Goal: Transaction & Acquisition: Purchase product/service

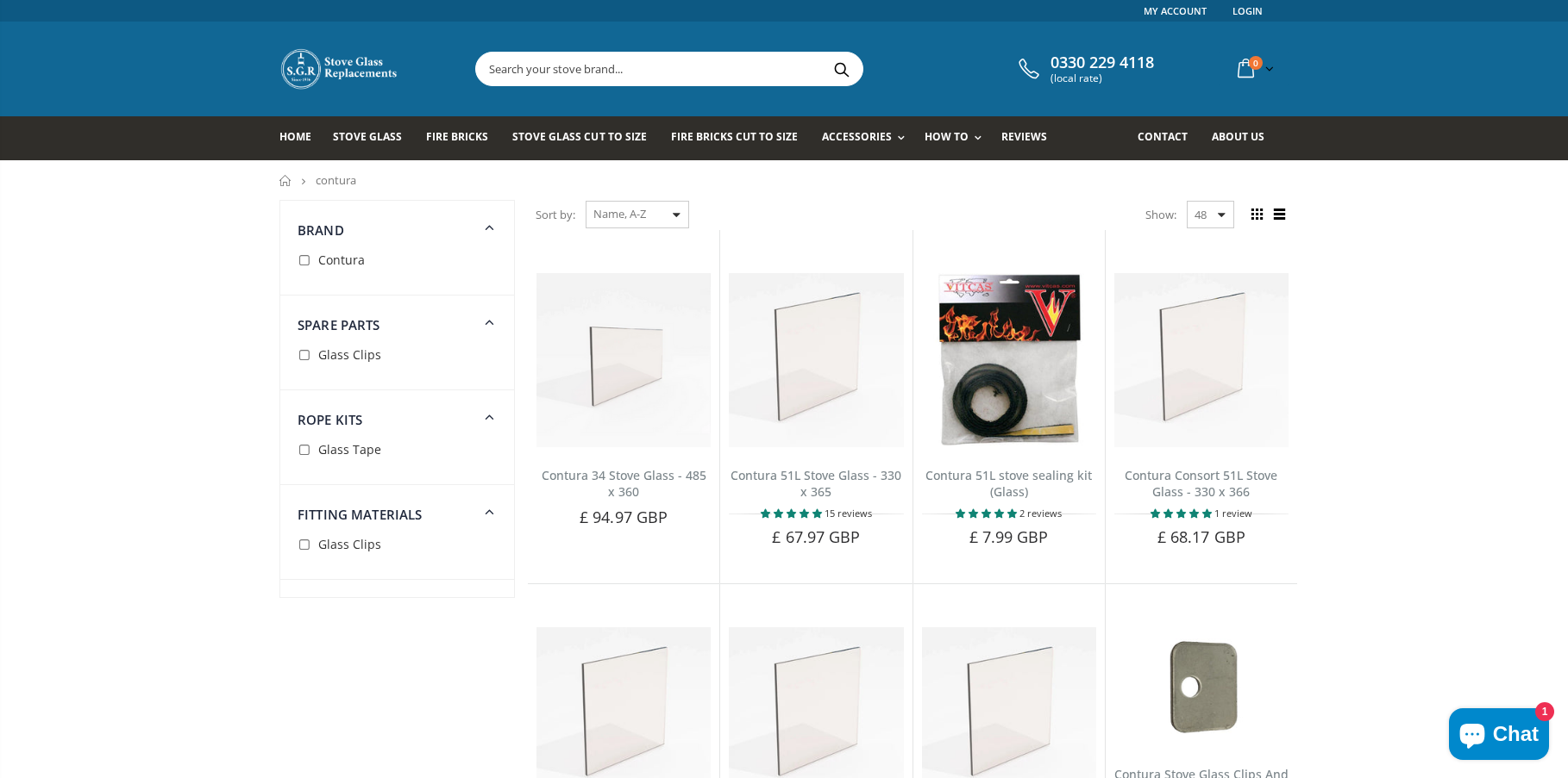
click at [302, 259] on input "checkbox" at bounding box center [306, 261] width 18 height 18
checkbox input "true"
click at [680, 215] on div "Sort by: Featured Best Selling Name, A-Z Name, Z-A Price, low to high Price, hi…" at bounding box center [612, 214] width 153 height 30
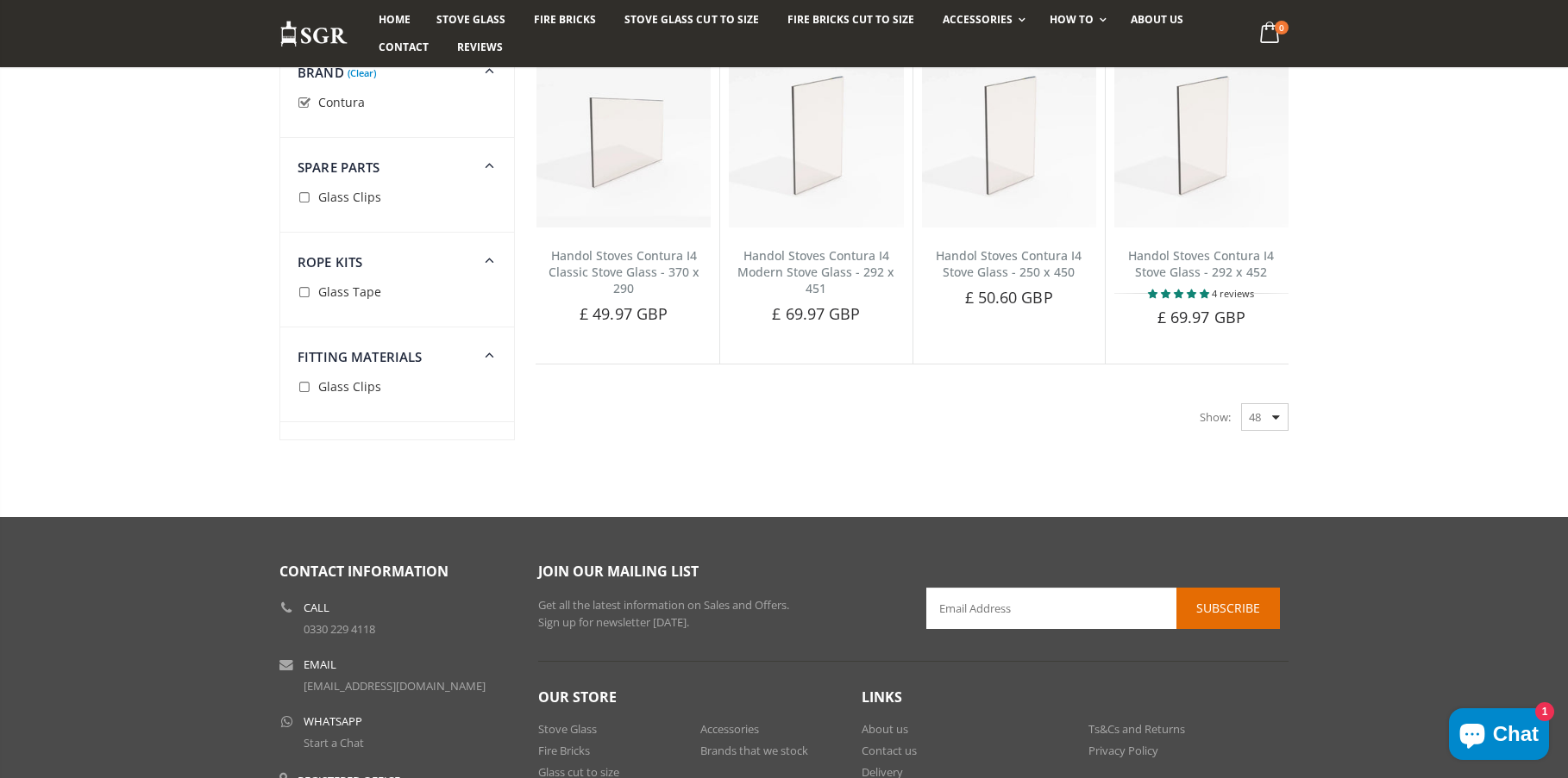
scroll to position [948, 0]
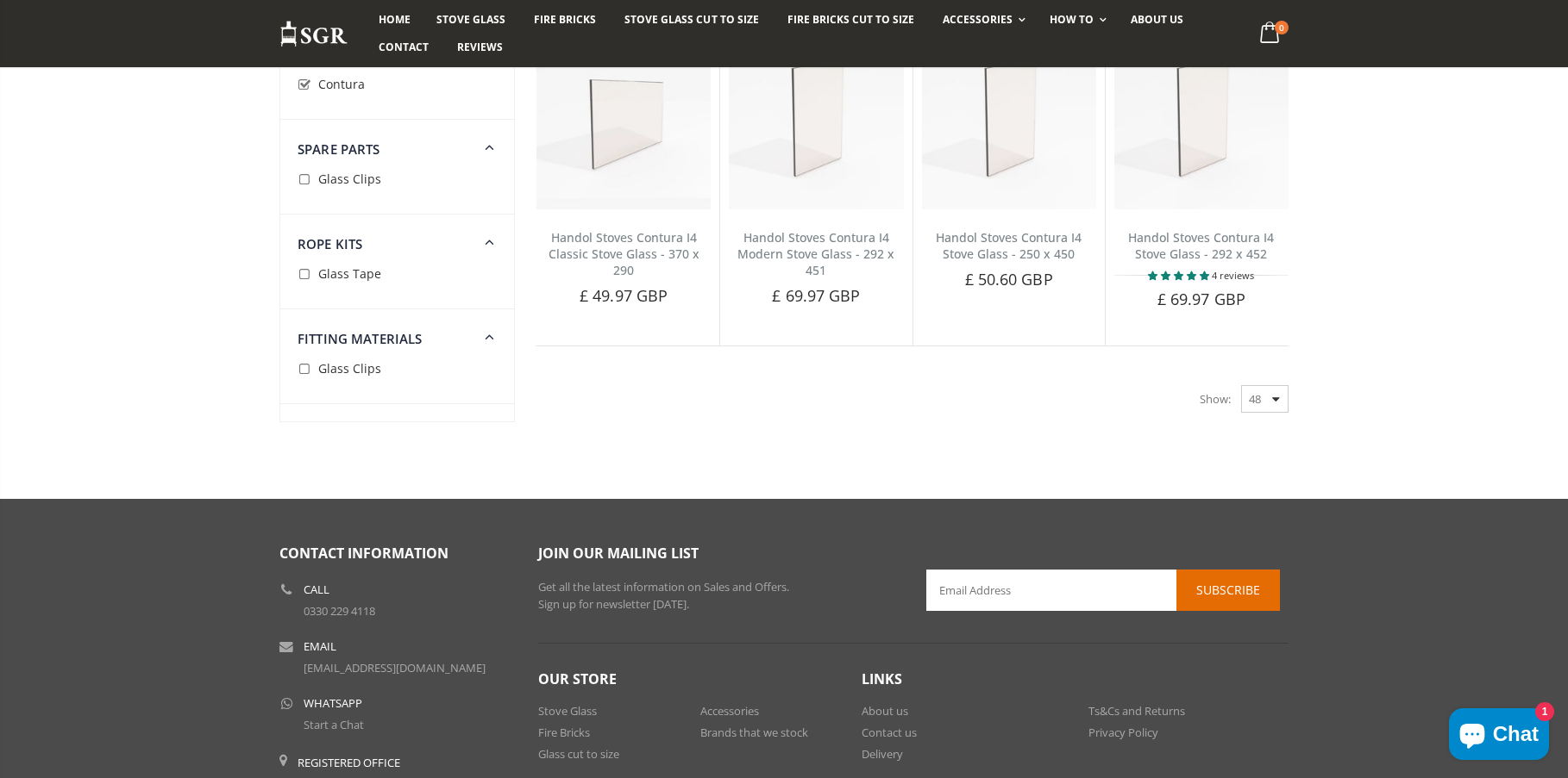
click at [1276, 397] on div "Show: 48 24 36 All" at bounding box center [1244, 399] width 89 height 28
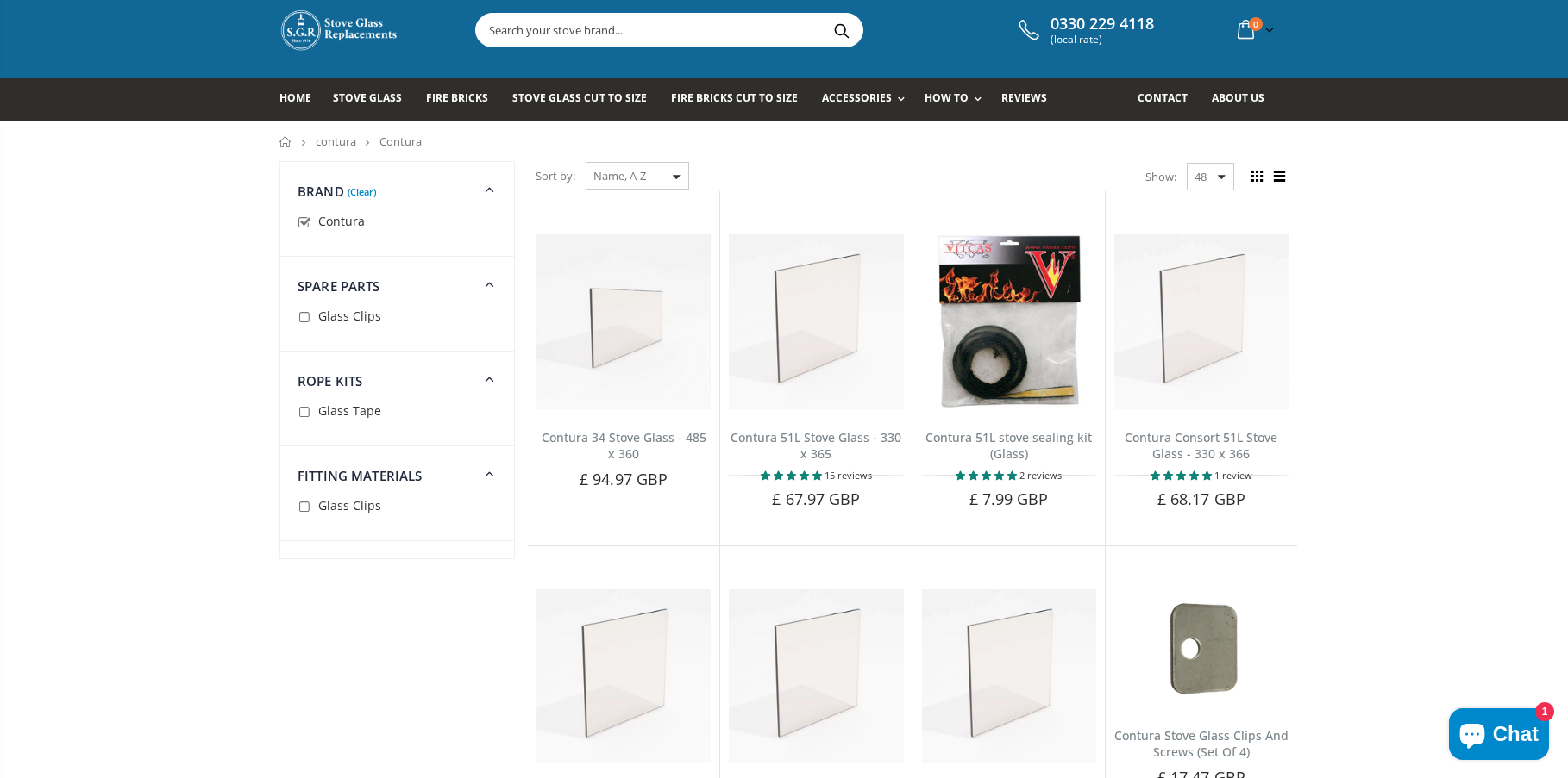
scroll to position [0, 0]
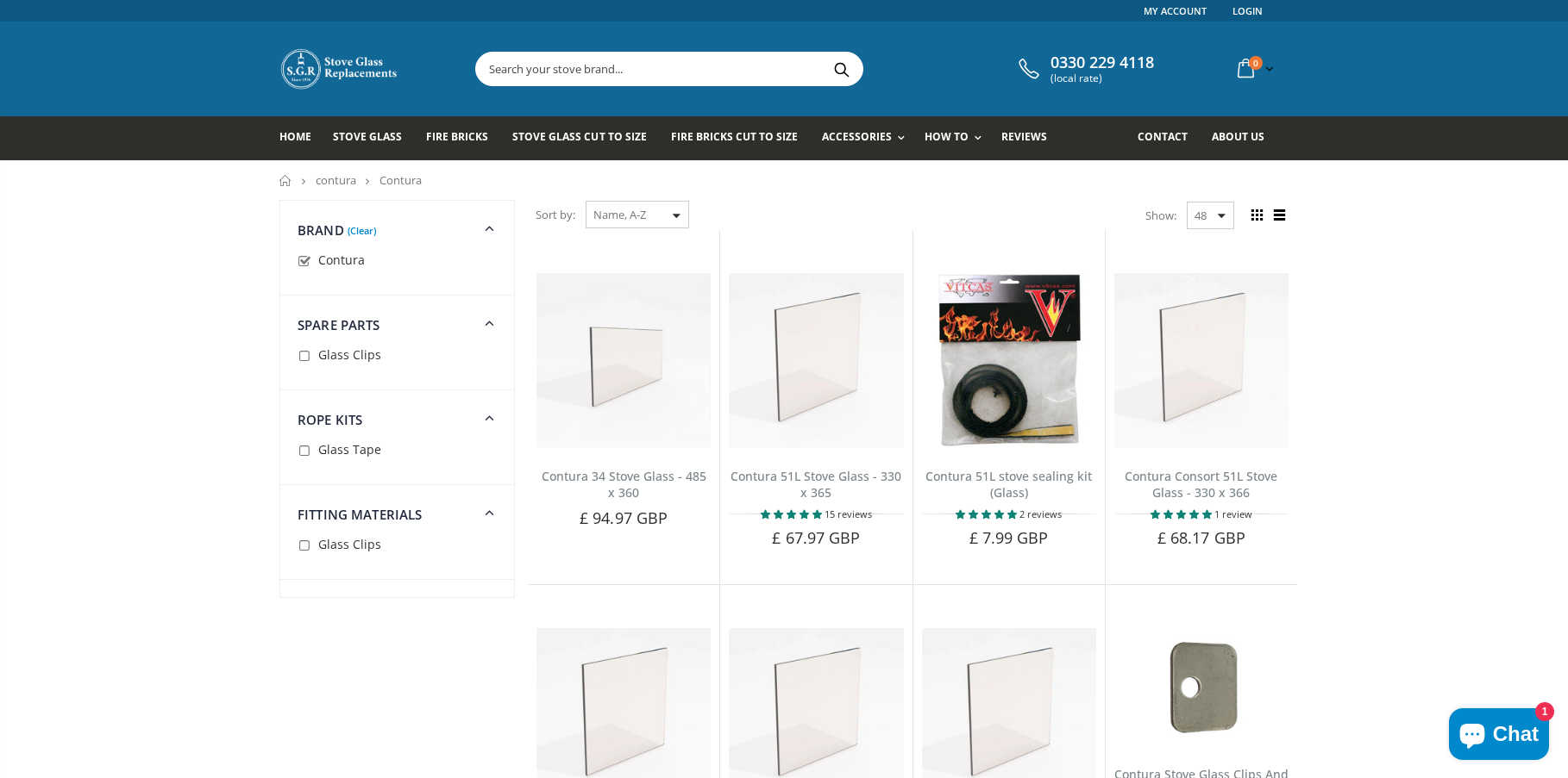
click at [305, 451] on input "checkbox" at bounding box center [306, 452] width 18 height 18
checkbox input "true"
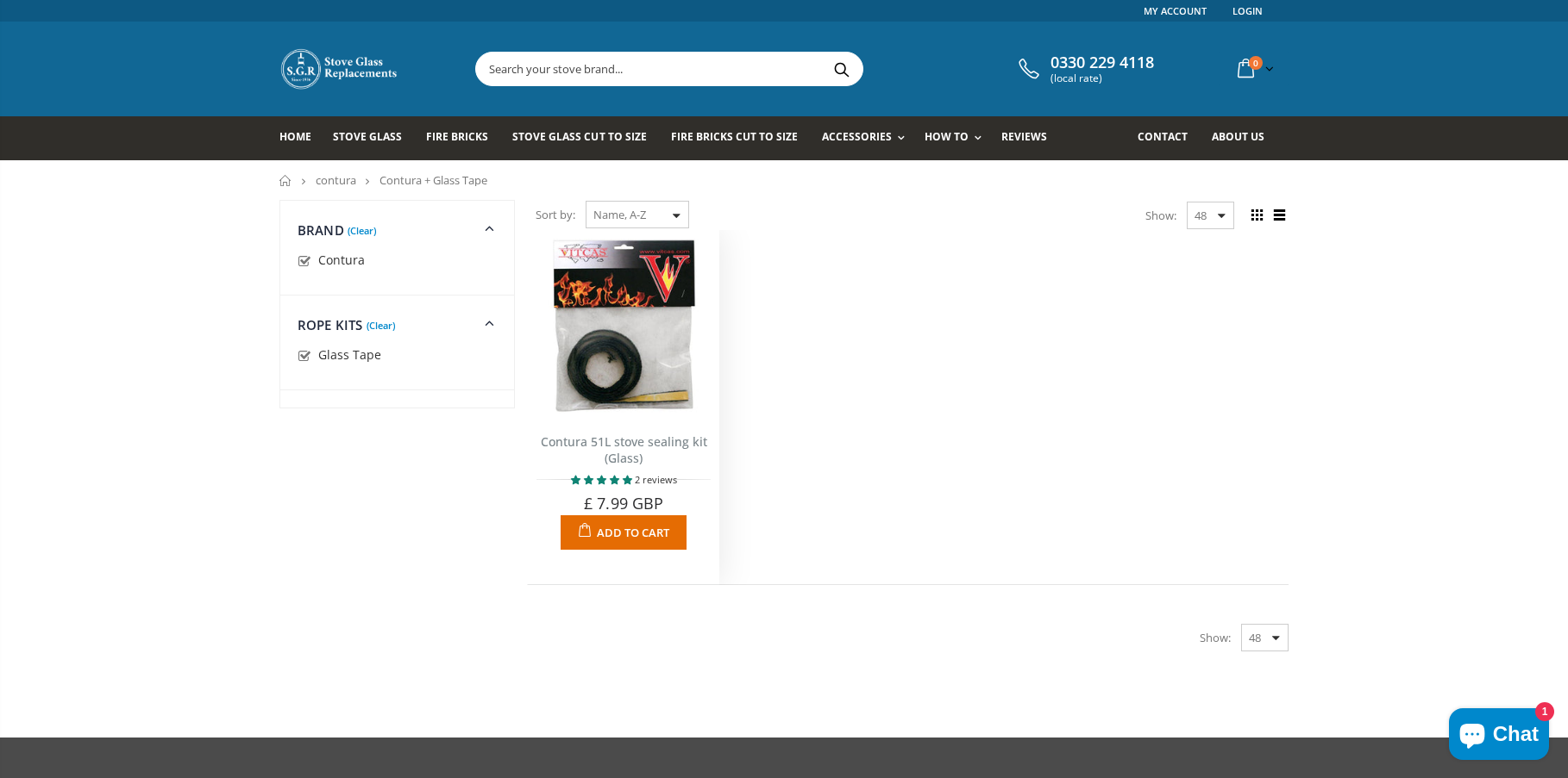
click at [643, 361] on img at bounding box center [623, 325] width 174 height 174
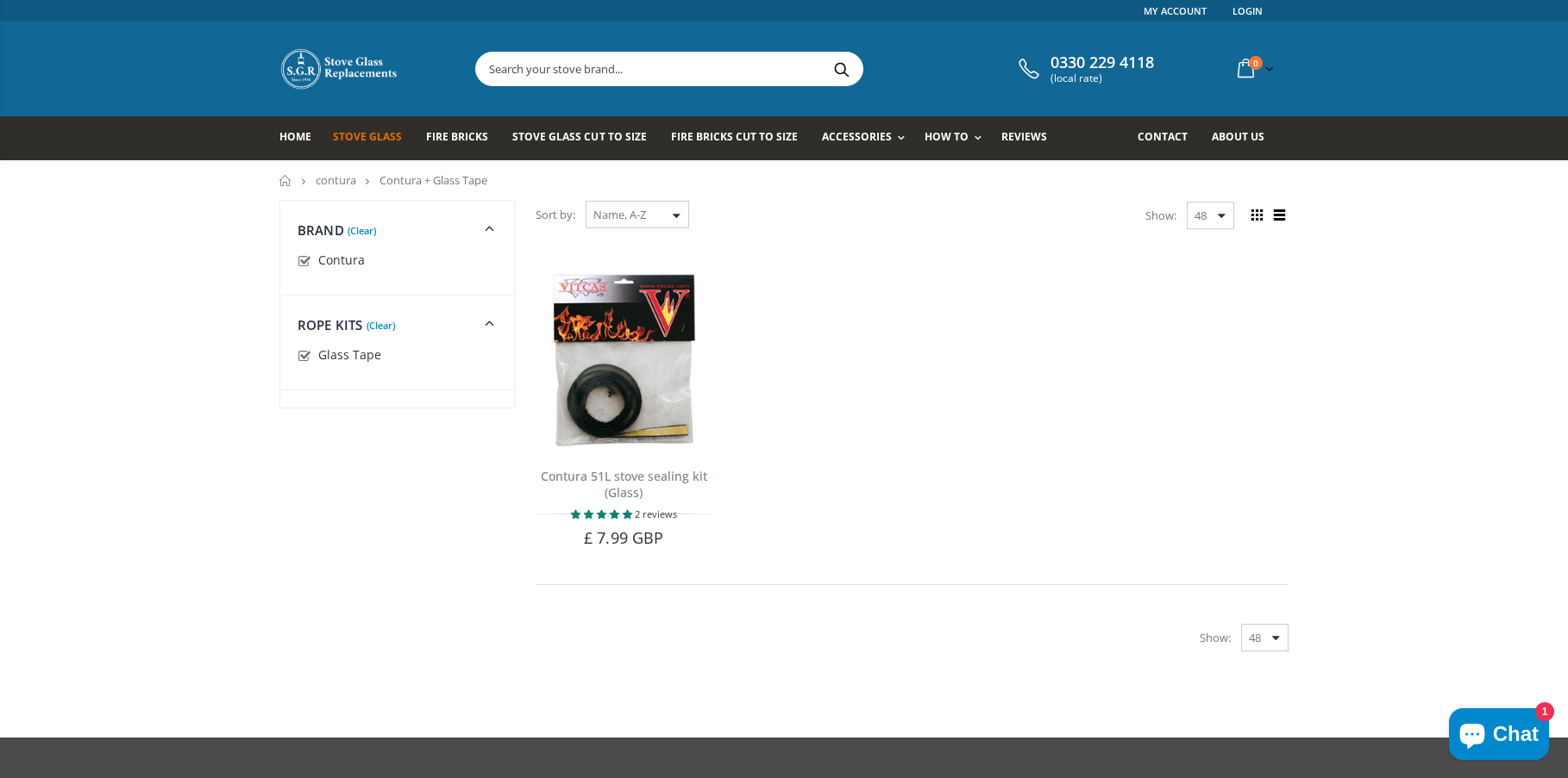
click at [359, 135] on span "Stove Glass" at bounding box center [367, 137] width 69 height 15
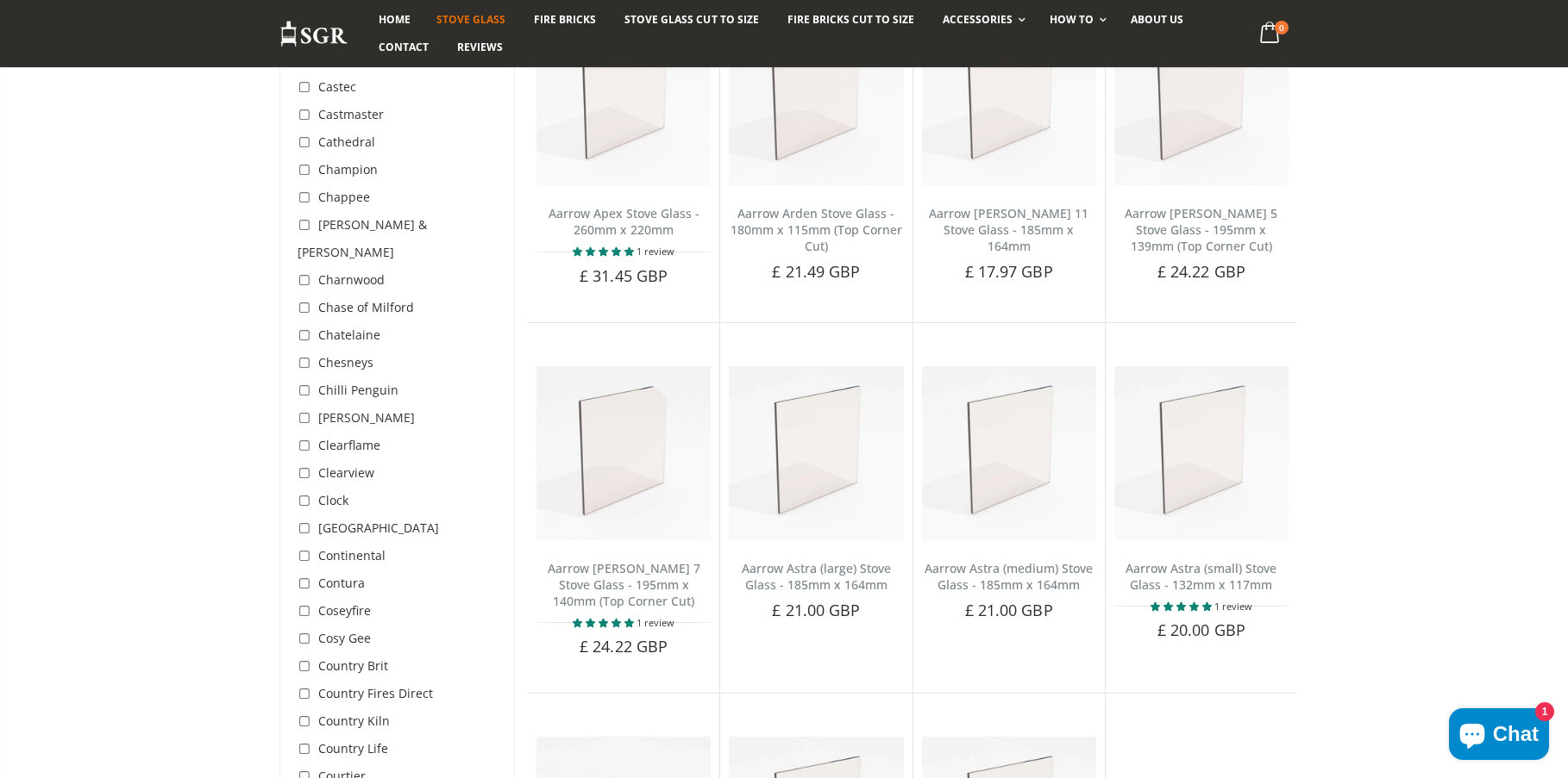
scroll to position [1121, 0]
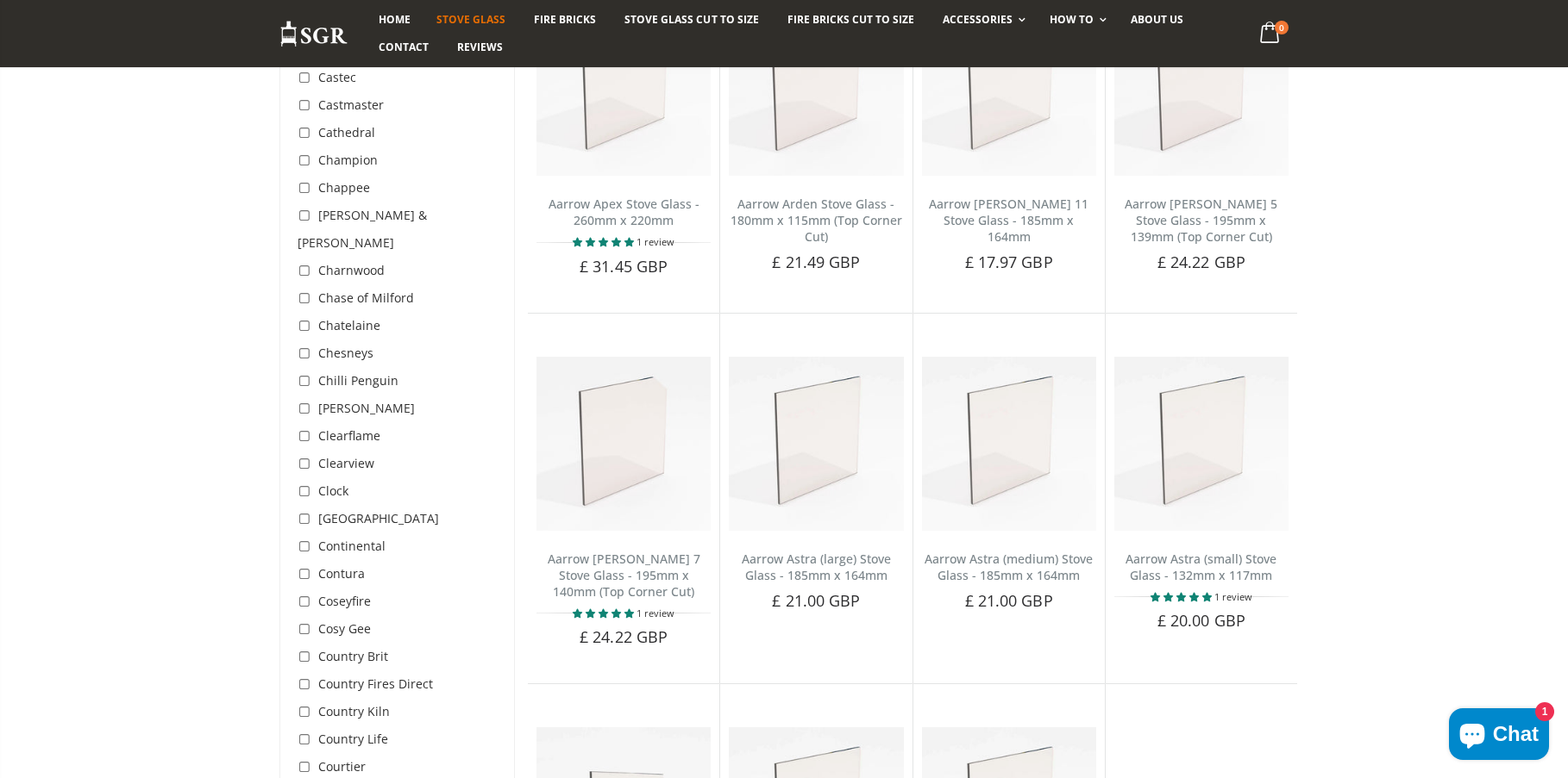
click at [302, 566] on input "checkbox" at bounding box center [306, 575] width 18 height 18
checkbox input "true"
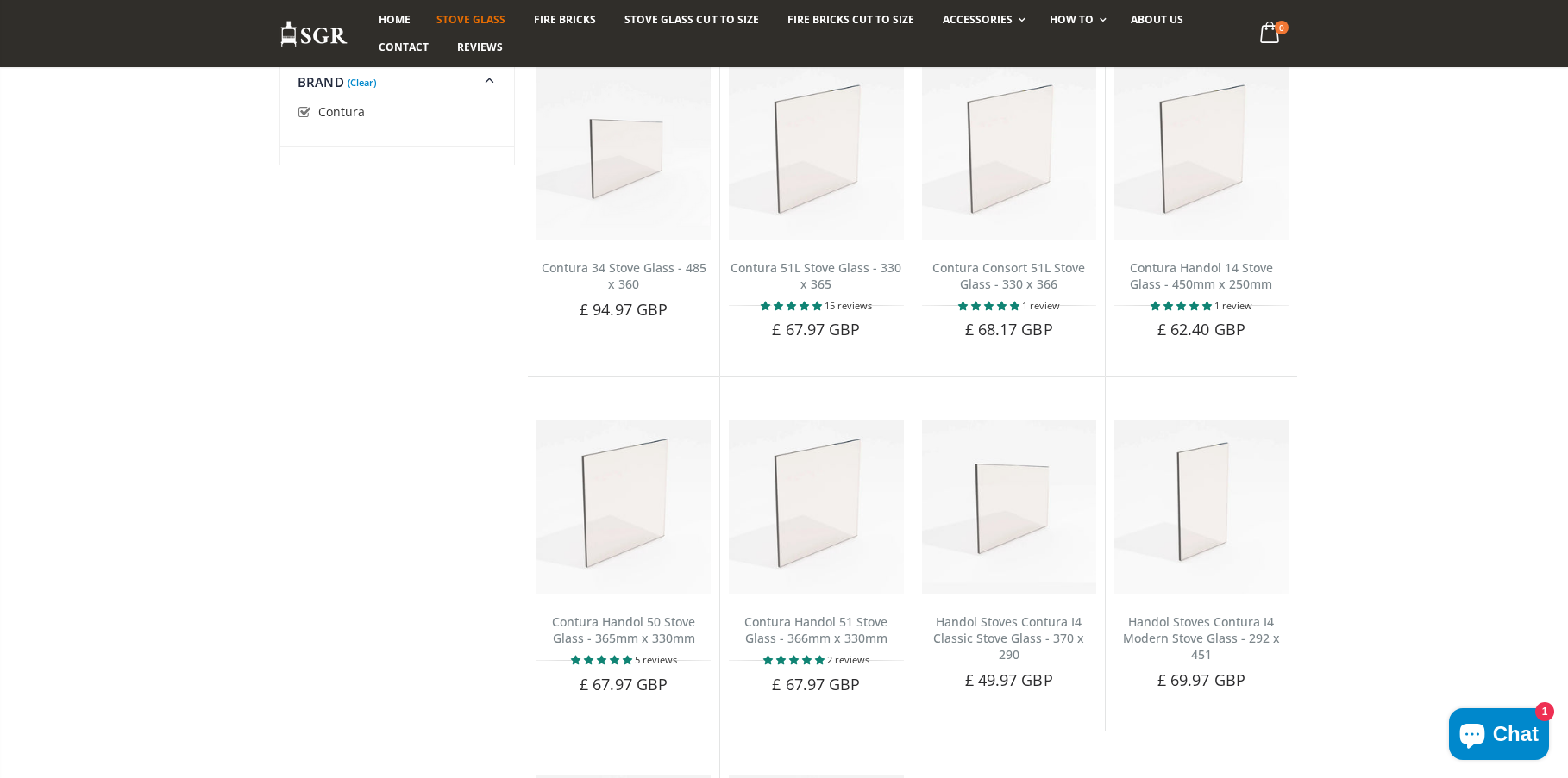
scroll to position [86, 0]
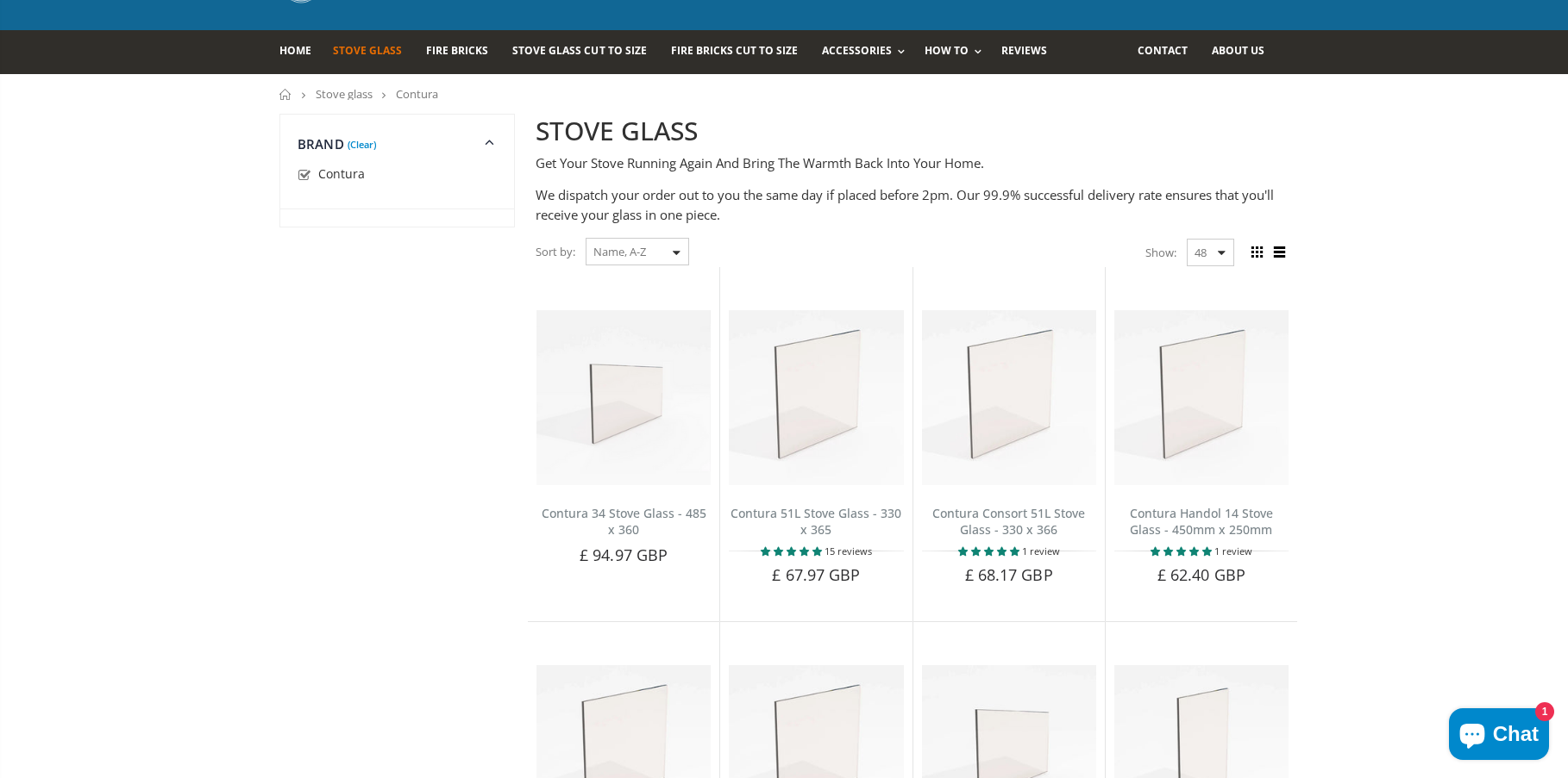
scroll to position [1121, 0]
